Goal: Entertainment & Leisure: Consume media (video, audio)

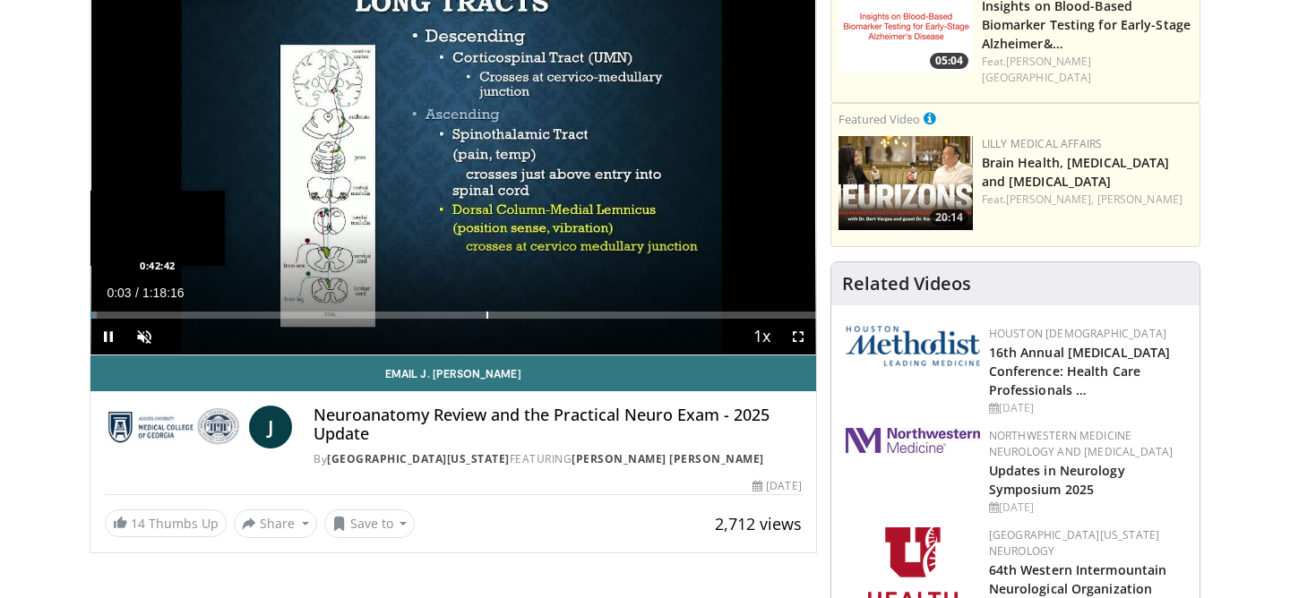
scroll to position [179, 0]
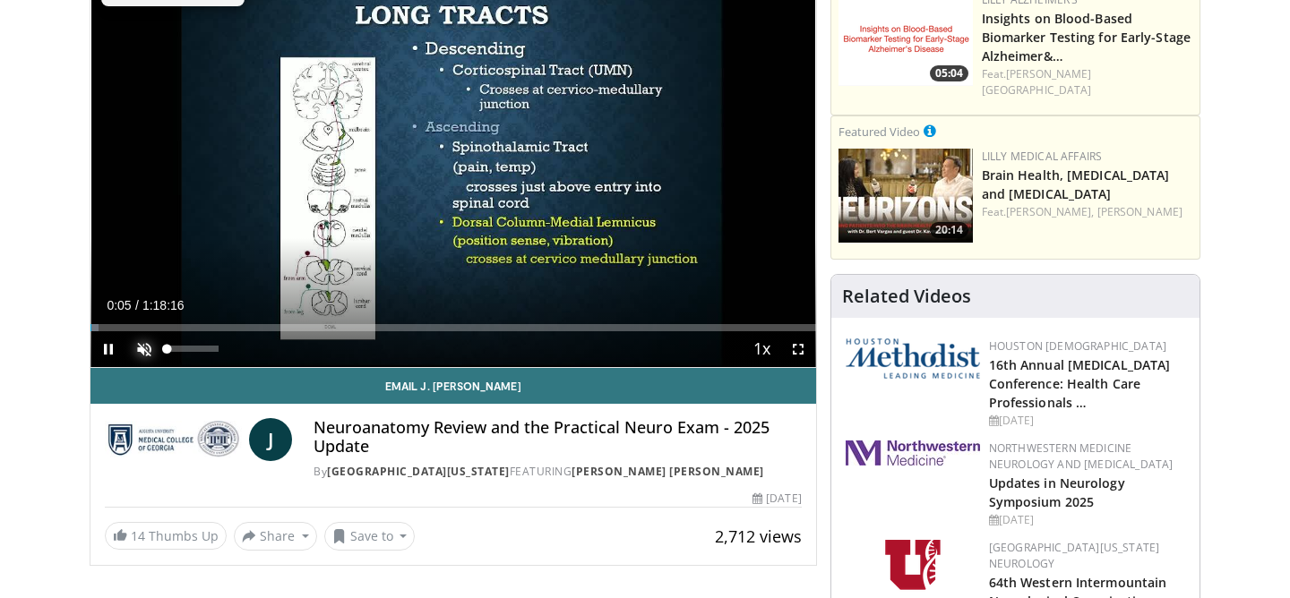
click at [143, 348] on span "Video Player" at bounding box center [144, 349] width 36 height 36
click at [126, 328] on div "Progress Bar" at bounding box center [127, 327] width 2 height 7
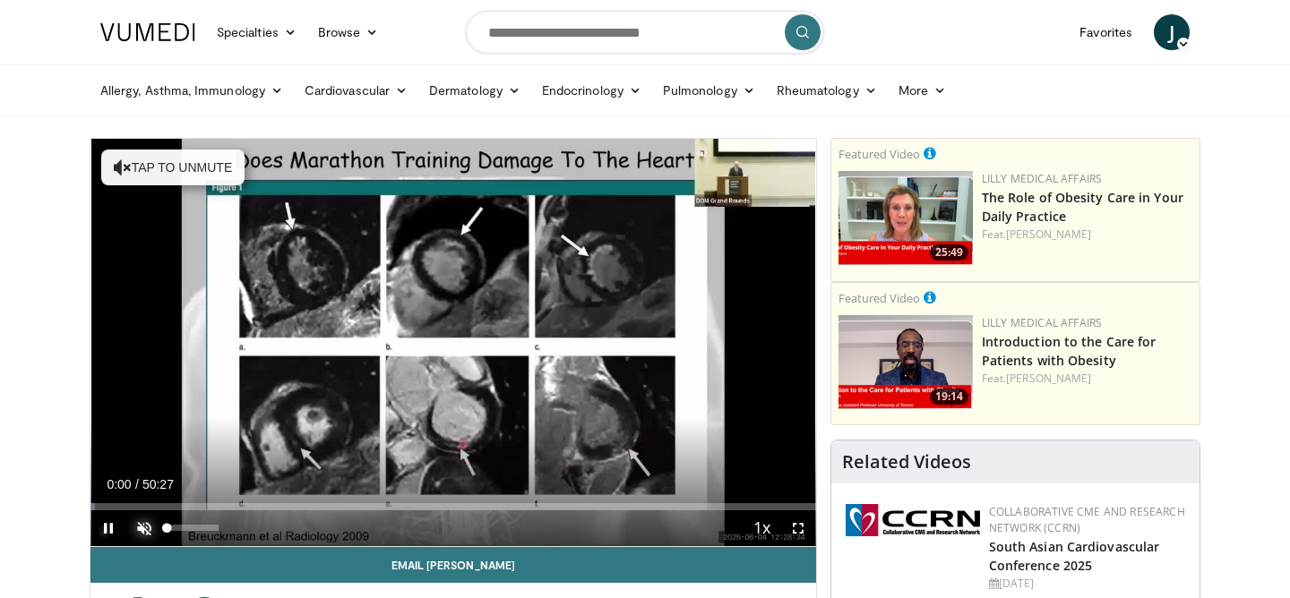
click at [147, 529] on span "Video Player" at bounding box center [144, 529] width 36 height 36
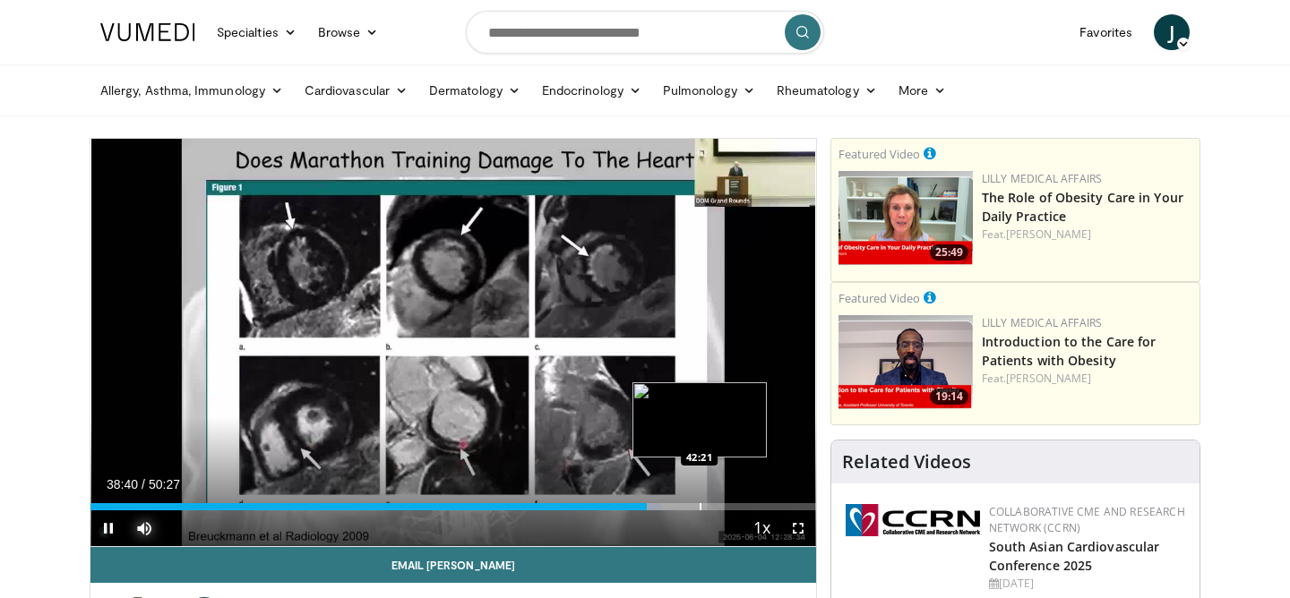
click at [700, 506] on div "Progress Bar" at bounding box center [701, 506] width 2 height 7
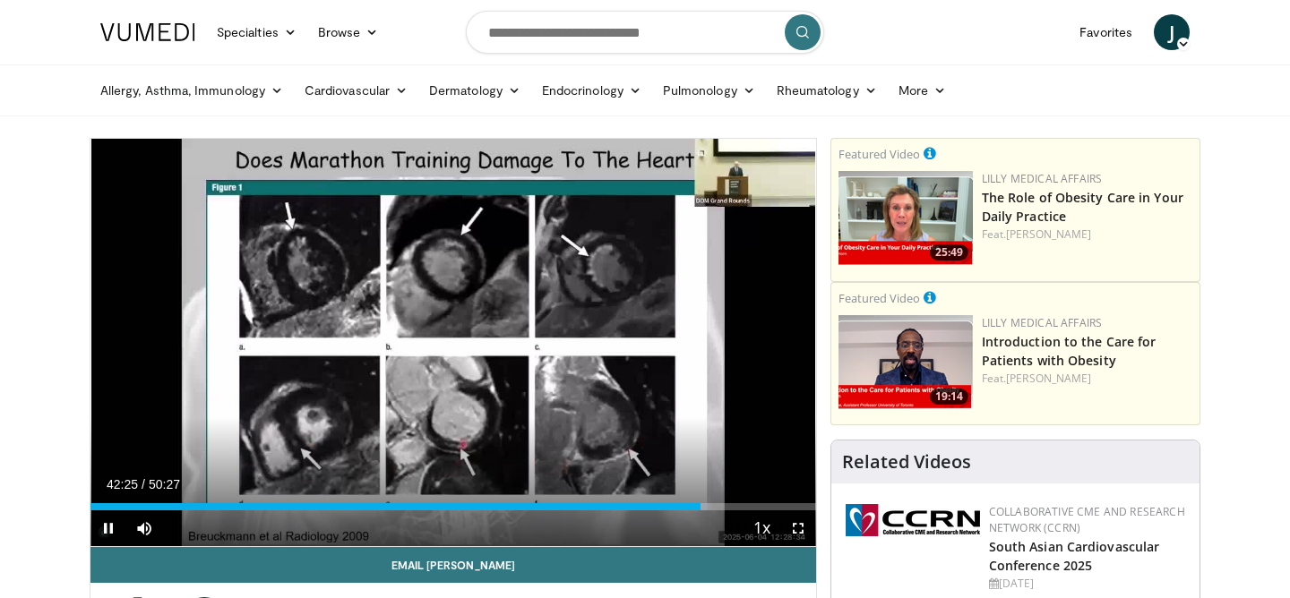
click at [739, 512] on div "Current Time 42:25 / Duration 50:27 Pause Skip Backward Skip Forward Mute 0% Lo…" at bounding box center [453, 529] width 726 height 36
click at [741, 508] on div "Progress Bar" at bounding box center [742, 506] width 2 height 7
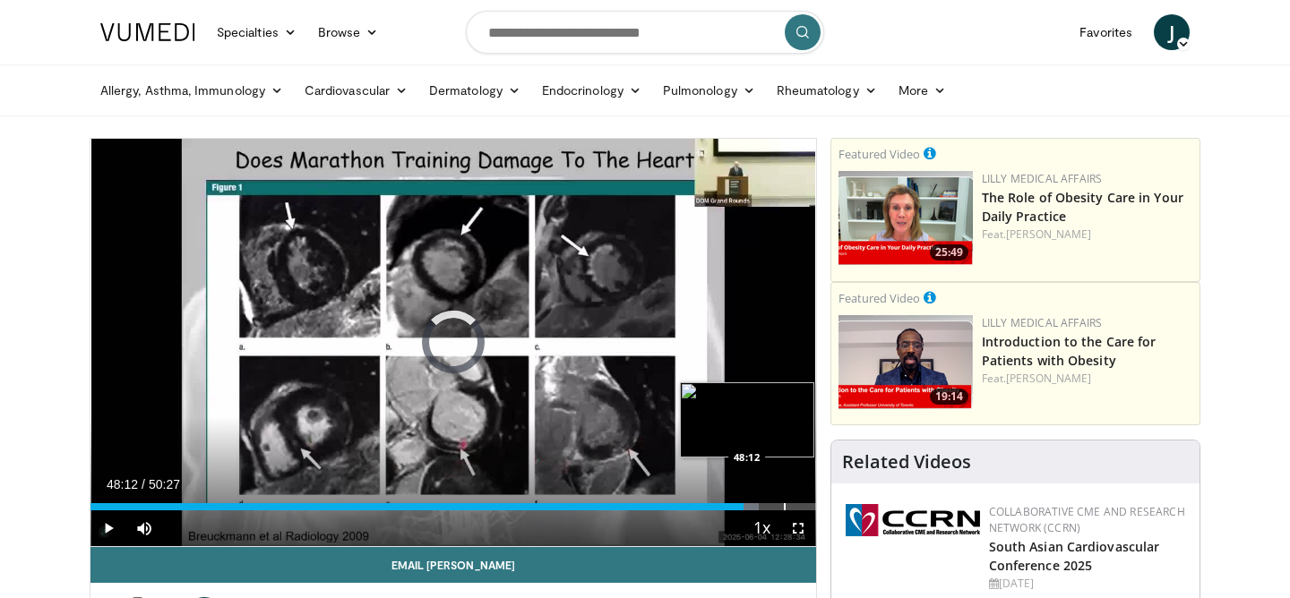
click at [784, 508] on div "Progress Bar" at bounding box center [785, 506] width 2 height 7
click at [770, 508] on div "Progress Bar" at bounding box center [771, 506] width 2 height 7
click at [762, 508] on div "Progress Bar" at bounding box center [763, 506] width 2 height 7
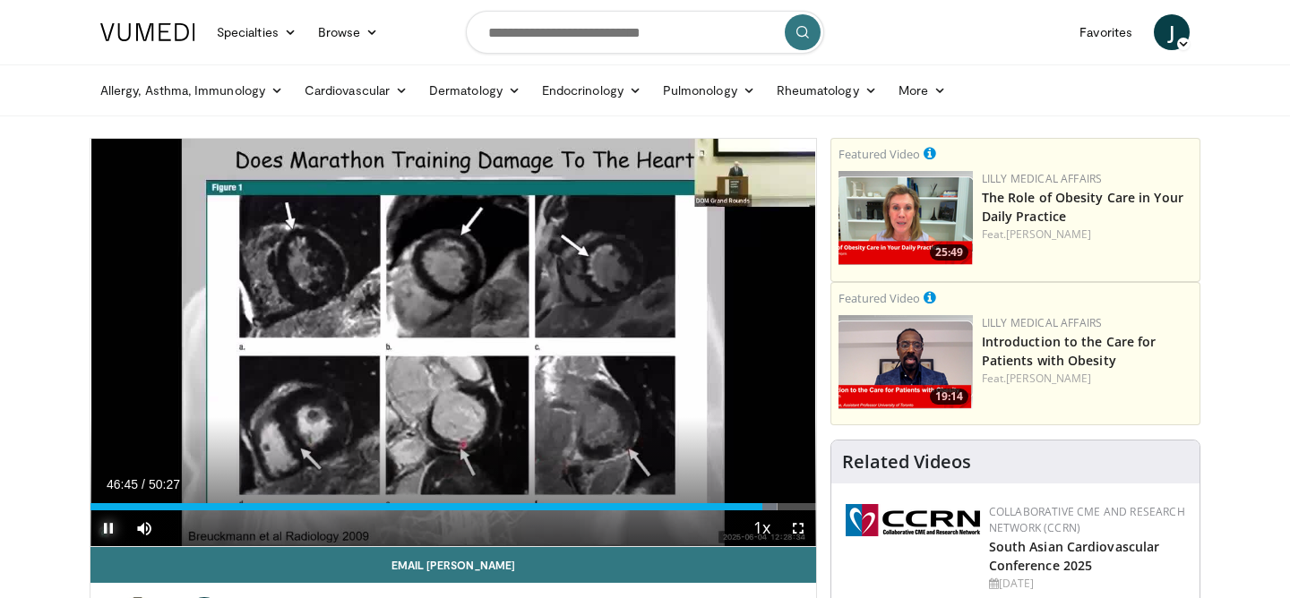
click at [109, 525] on span "Video Player" at bounding box center [108, 529] width 36 height 36
